Goal: Check status: Check status

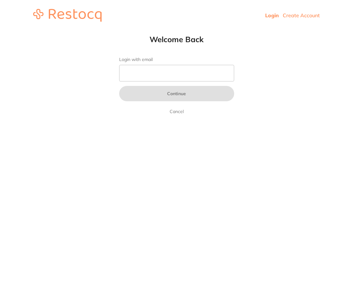
type input "r"
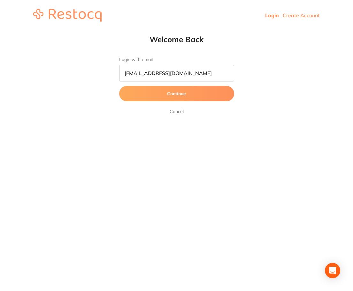
type input "[EMAIL_ADDRESS][DOMAIN_NAME]"
click at [119, 86] on button "Continue" at bounding box center [176, 93] width 115 height 15
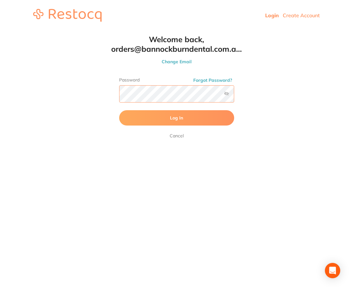
click at [119, 110] on button "Log In" at bounding box center [176, 117] width 115 height 15
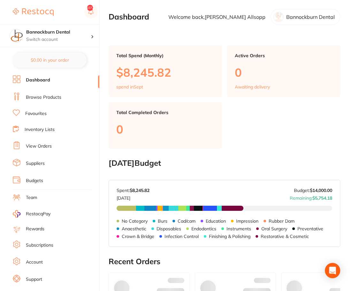
click at [46, 145] on link "View Orders" at bounding box center [39, 146] width 26 height 6
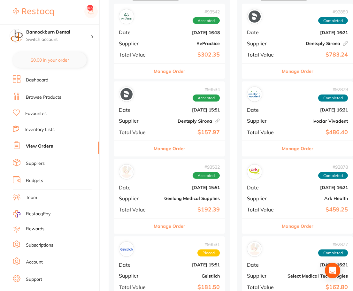
scroll to position [130, 0]
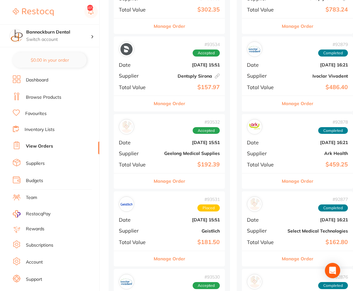
click at [310, 180] on button "Manage Order" at bounding box center [298, 181] width 32 height 15
